Goal: Information Seeking & Learning: Learn about a topic

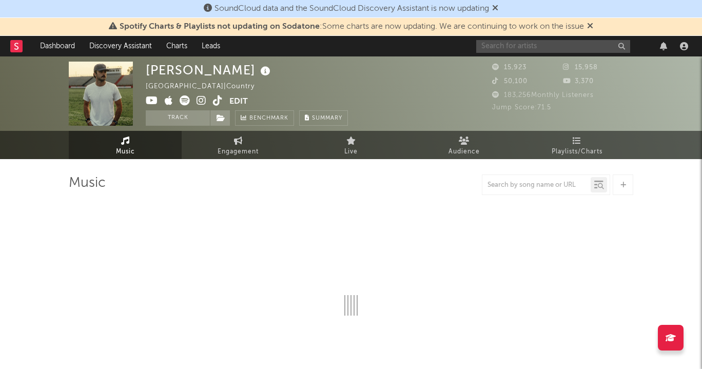
click at [532, 49] on input "text" at bounding box center [554, 46] width 154 height 13
type input "suzy"
select select "6m"
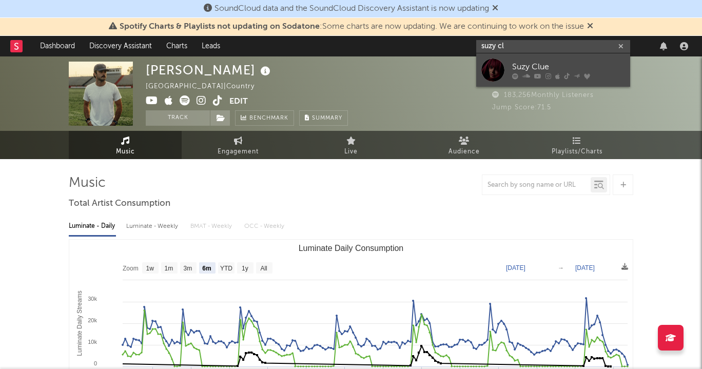
type input "suzy cl"
click at [523, 68] on div "Suzy Clue" at bounding box center [568, 67] width 113 height 12
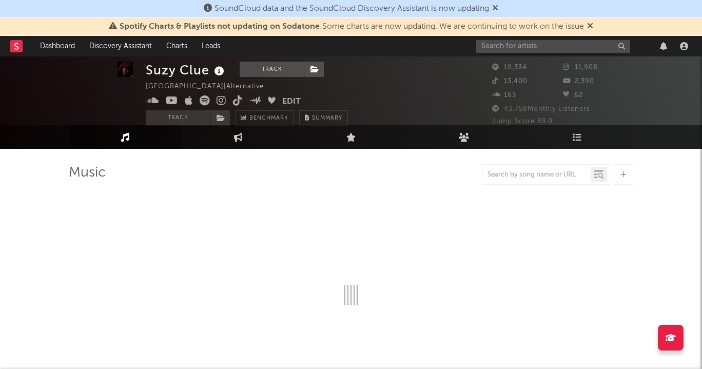
select select "6m"
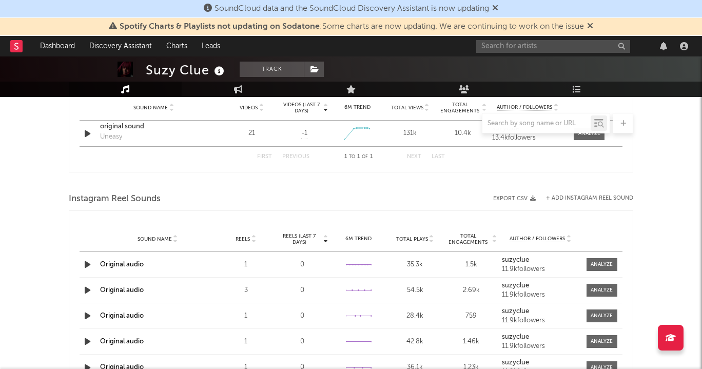
scroll to position [672, 0]
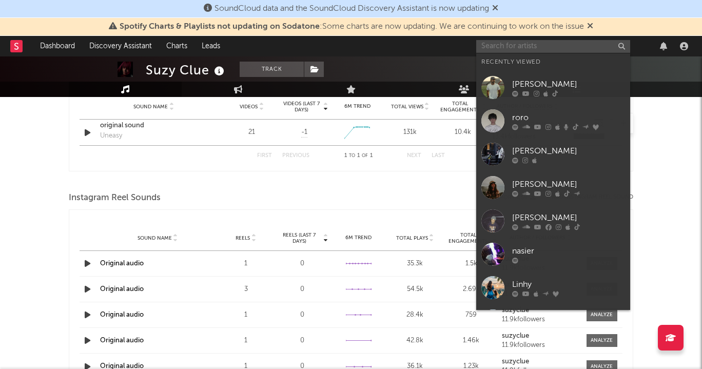
click at [541, 44] on input "text" at bounding box center [554, 46] width 154 height 13
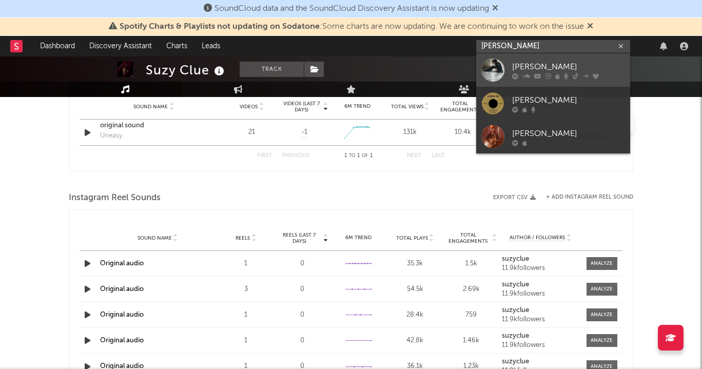
type input "[PERSON_NAME]"
click at [520, 66] on div "[PERSON_NAME]" at bounding box center [568, 67] width 113 height 12
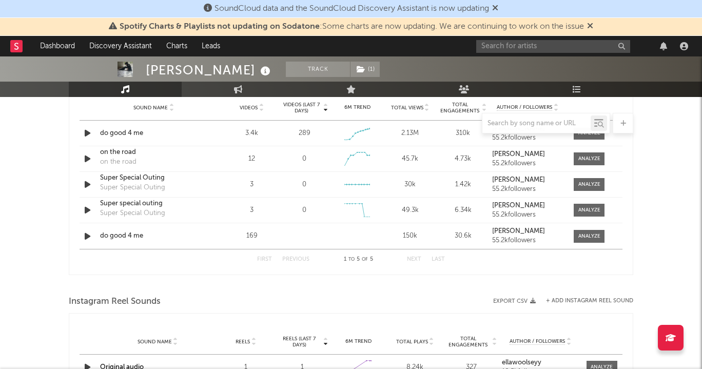
select select "6m"
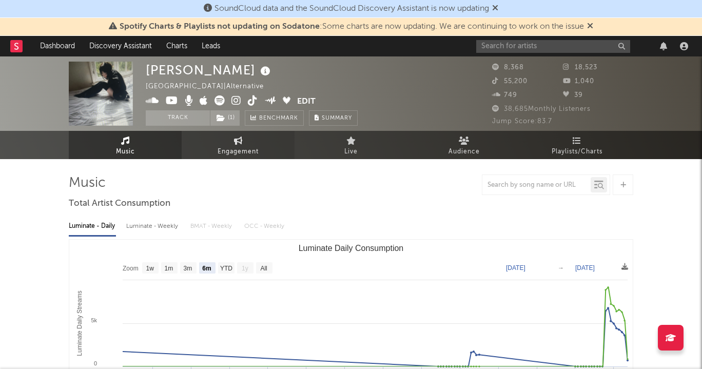
click at [247, 148] on span "Engagement" at bounding box center [238, 152] width 41 height 12
select select "1w"
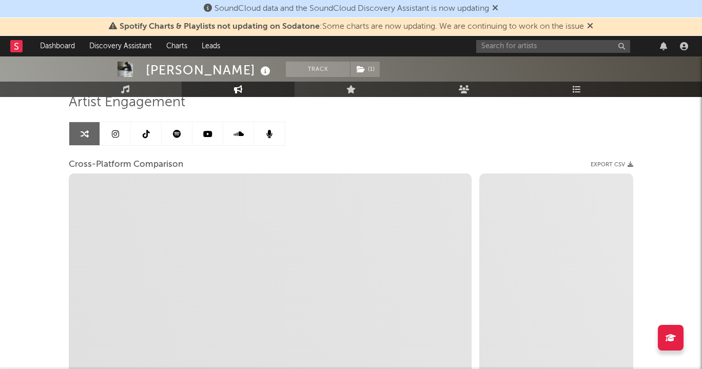
scroll to position [84, 0]
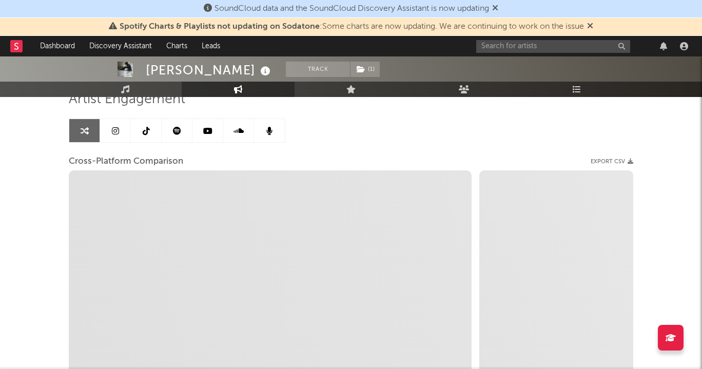
select select "1m"
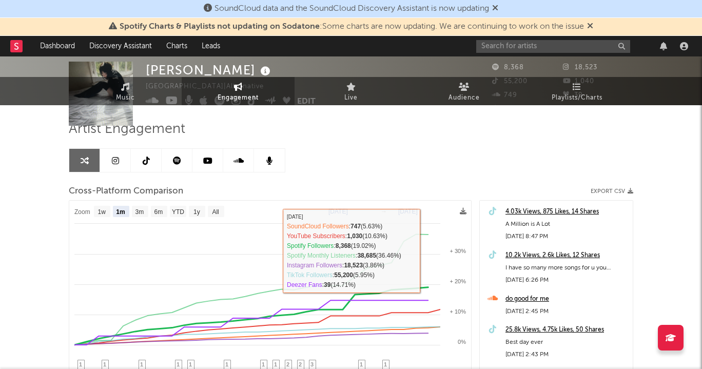
scroll to position [0, 0]
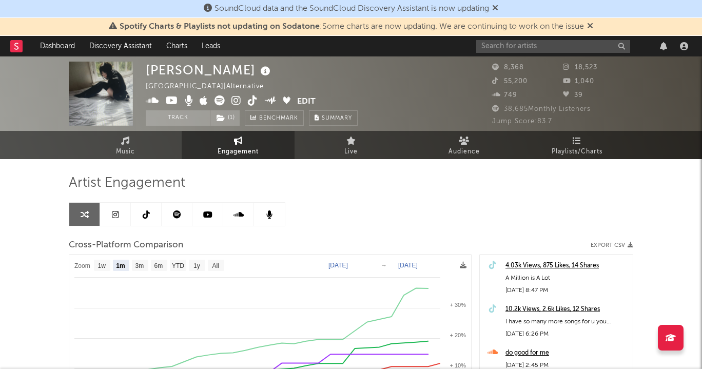
click at [154, 217] on link at bounding box center [146, 214] width 31 height 23
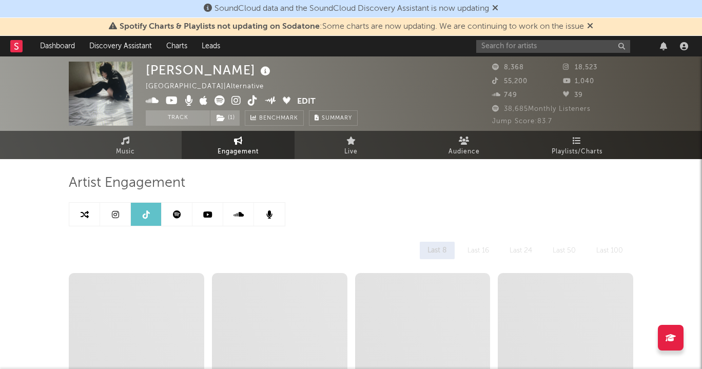
select select "6m"
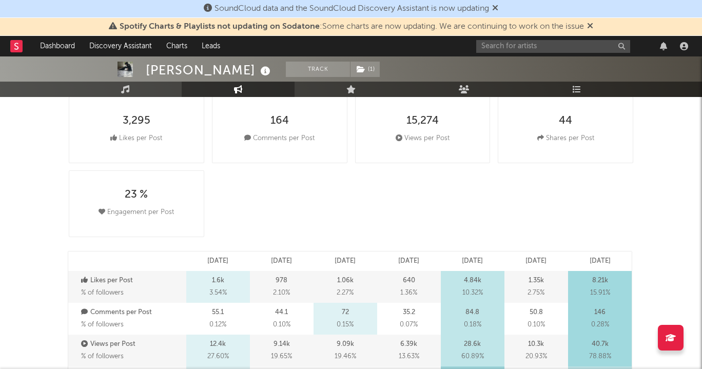
scroll to position [181, 0]
